Goal: Find specific page/section: Find specific page/section

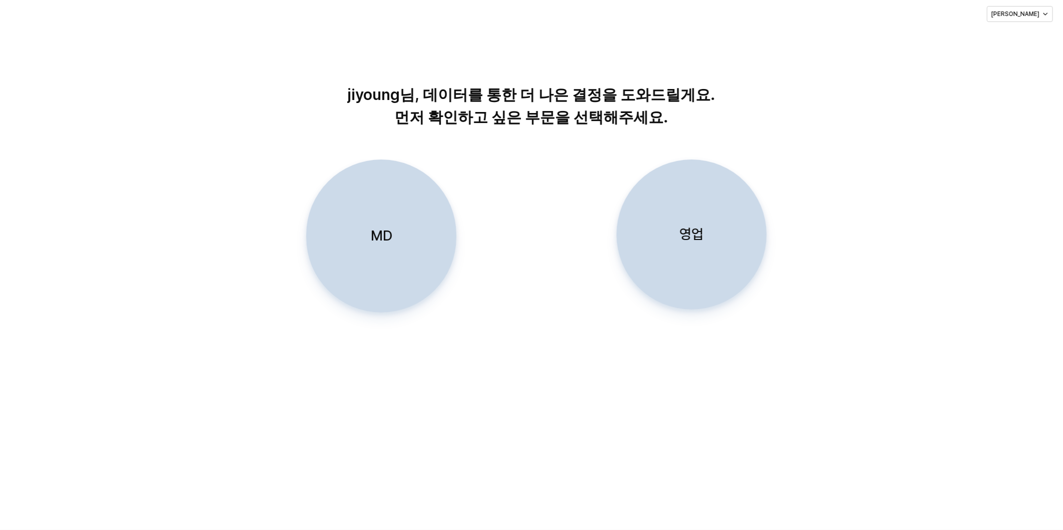
click at [704, 457] on div "jiyoung님, 데이터를 통한 더 나은 결정을 도와드릴게요. 먼저 확인하고 싶은 부문을 선택해주세요. MD 영업" at bounding box center [531, 280] width 1063 height 502
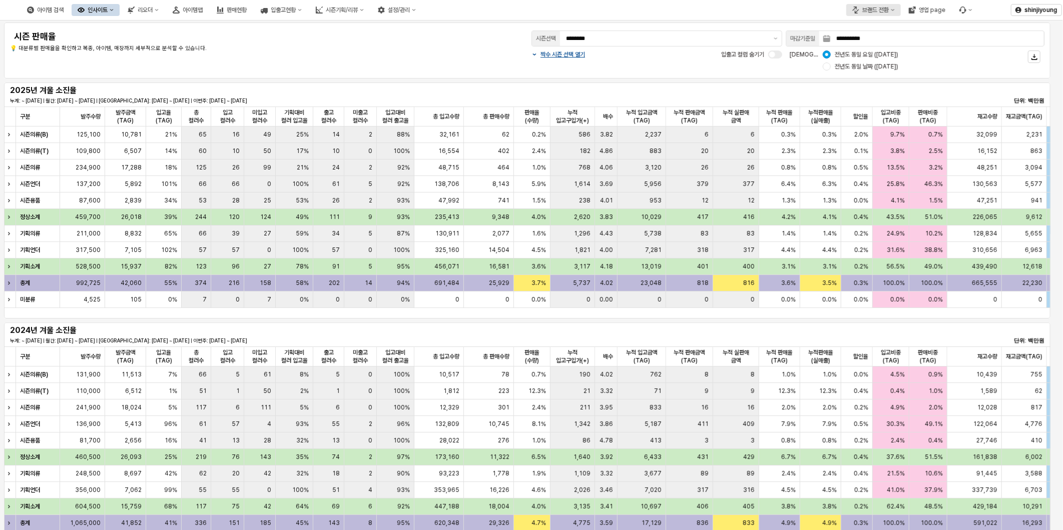
click at [898, 9] on button "브랜드 전환" at bounding box center [873, 10] width 55 height 12
click at [875, 61] on div "디즈니" at bounding box center [883, 62] width 61 height 8
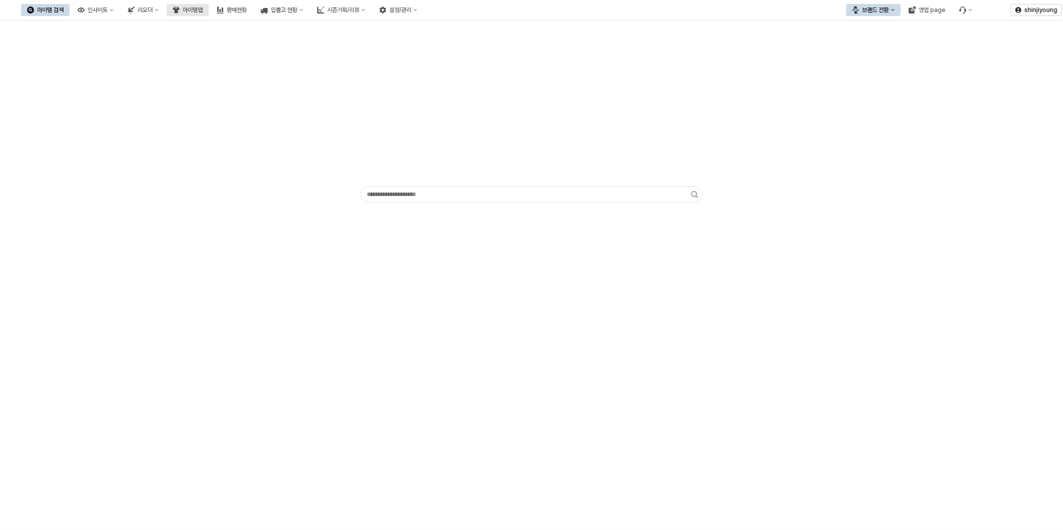
click at [203, 10] on div "아이템맵" at bounding box center [193, 10] width 20 height 7
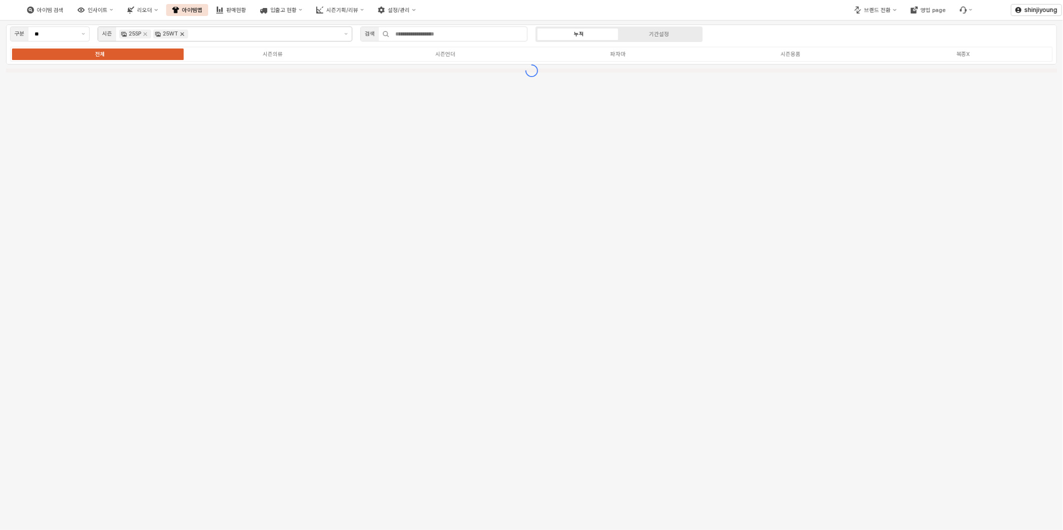
click at [183, 34] on icon "Remove 25WT" at bounding box center [183, 35] width 4 height 4
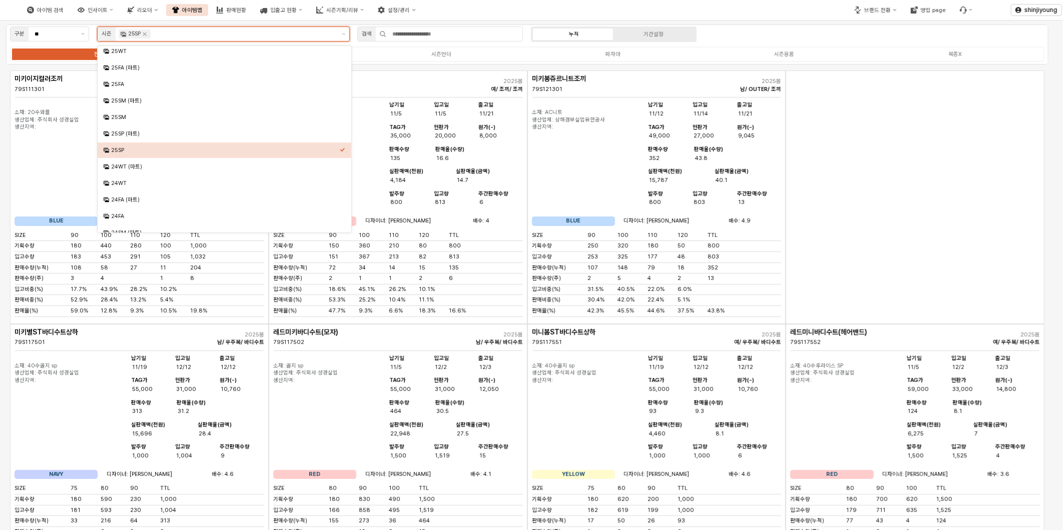
scroll to position [193, 0]
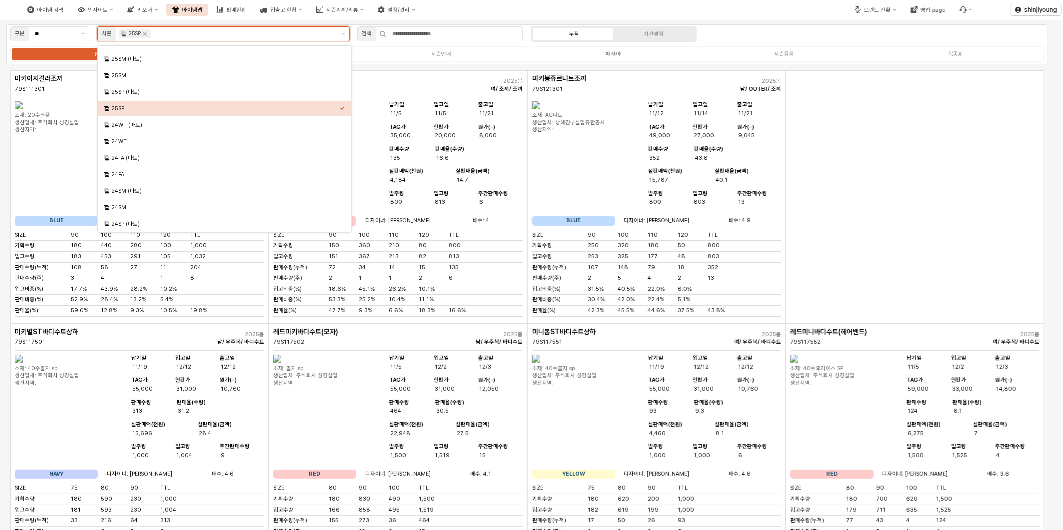
click at [127, 109] on div "25SP" at bounding box center [225, 109] width 229 height 8
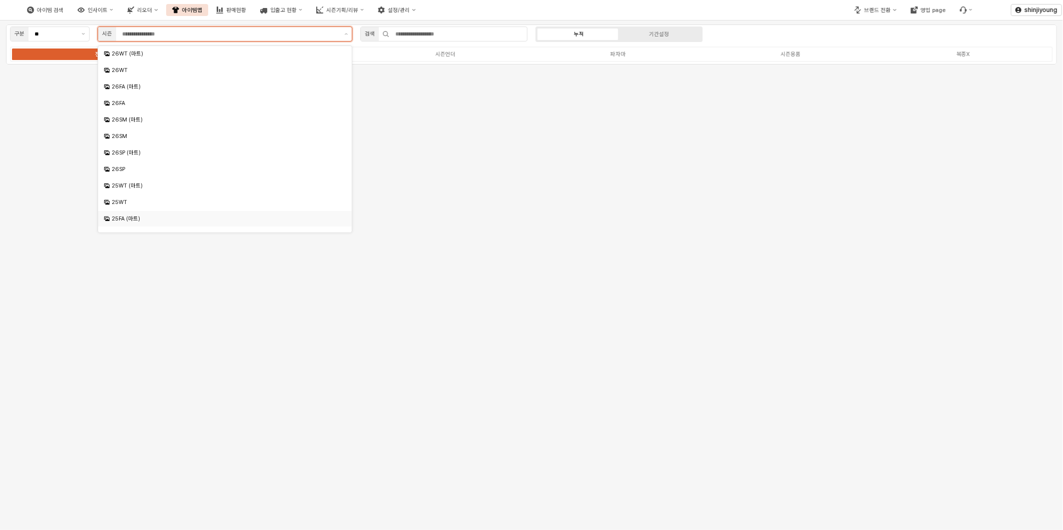
scroll to position [11, 0]
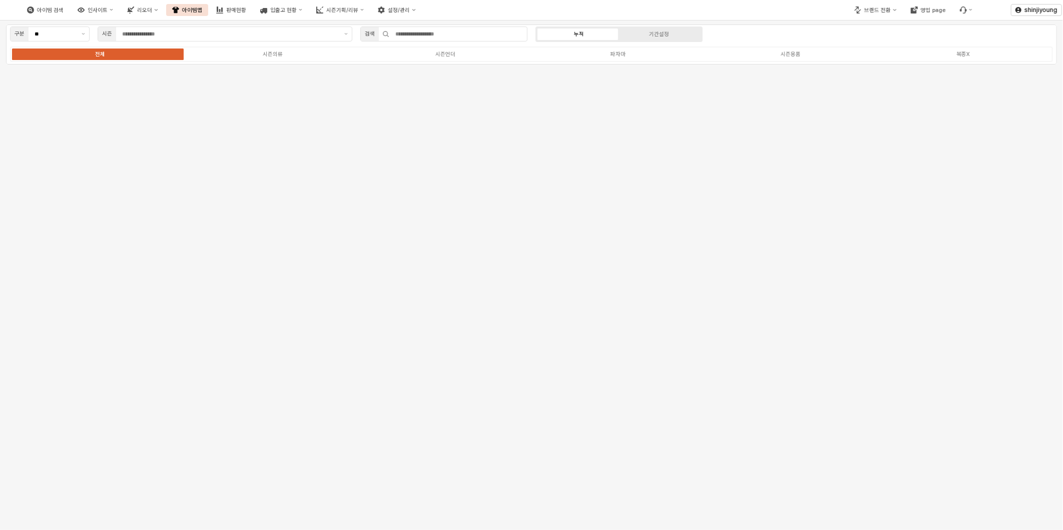
click at [819, 11] on div "브랜드 전환 영업 page" at bounding box center [885, 9] width 185 height 25
